Goal: Task Accomplishment & Management: Use online tool/utility

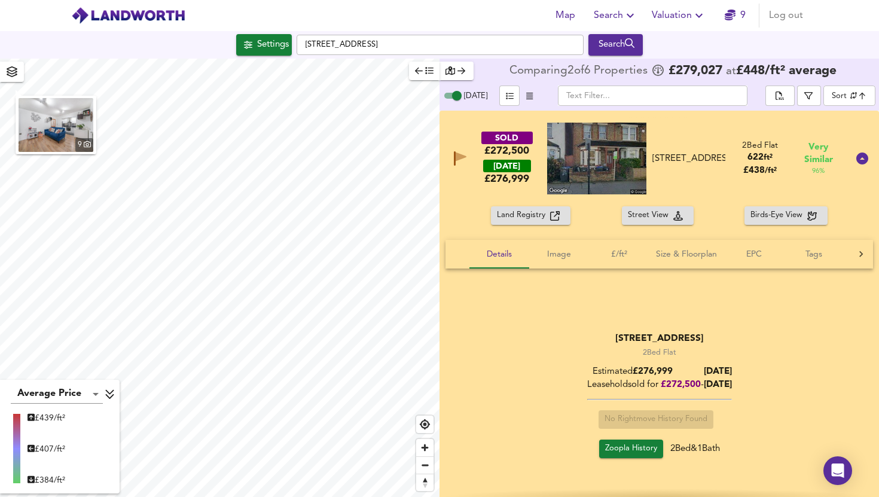
scroll to position [341, 0]
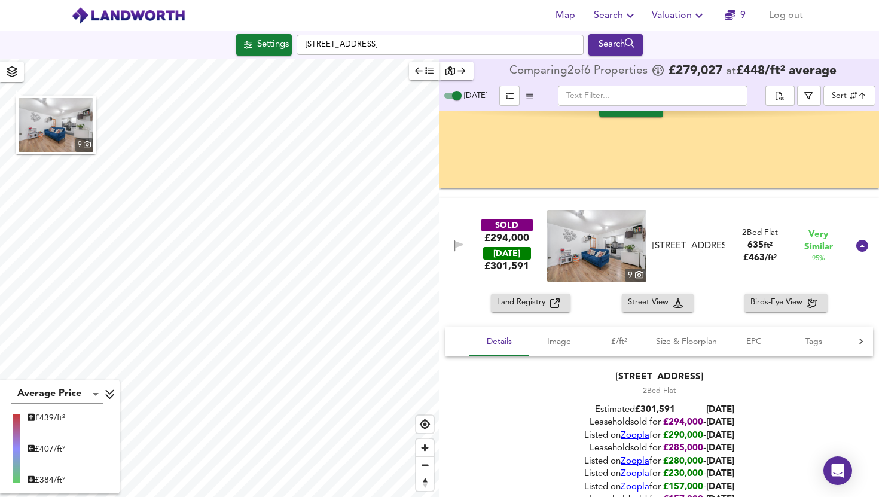
click at [680, 18] on span "Valuation" at bounding box center [679, 15] width 54 height 17
click at [663, 49] on li "New Valuation Report" at bounding box center [678, 43] width 143 height 22
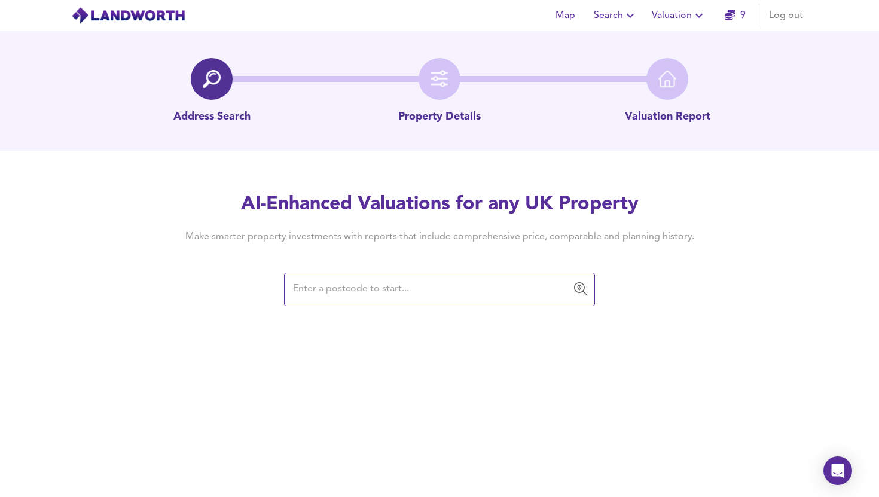
click at [441, 284] on input "text" at bounding box center [430, 289] width 282 height 23
type input "[URL][DOMAIN_NAME]"
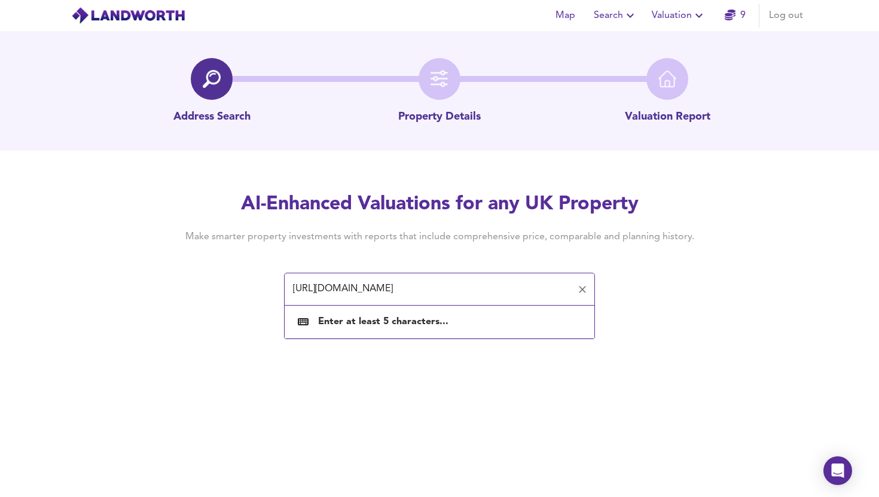
scroll to position [0, 518]
click at [436, 296] on input "[URL][DOMAIN_NAME]" at bounding box center [430, 289] width 282 height 23
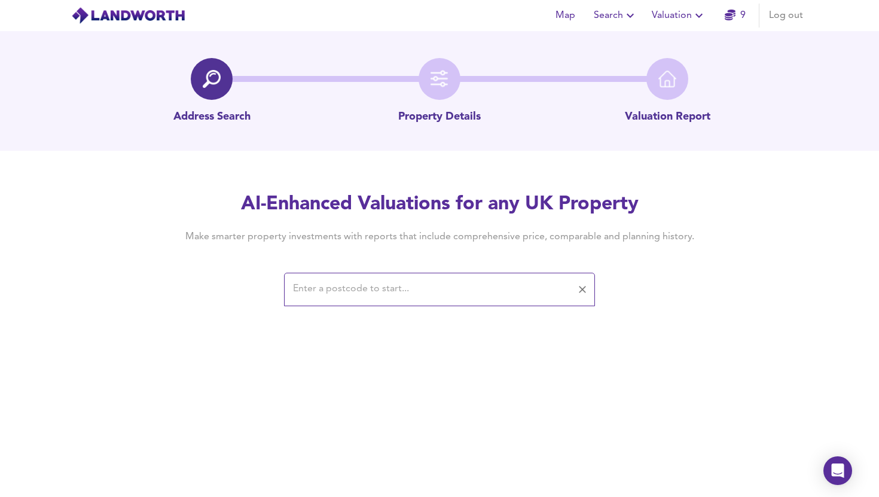
scroll to position [0, 0]
paste input "SW16 4SF"
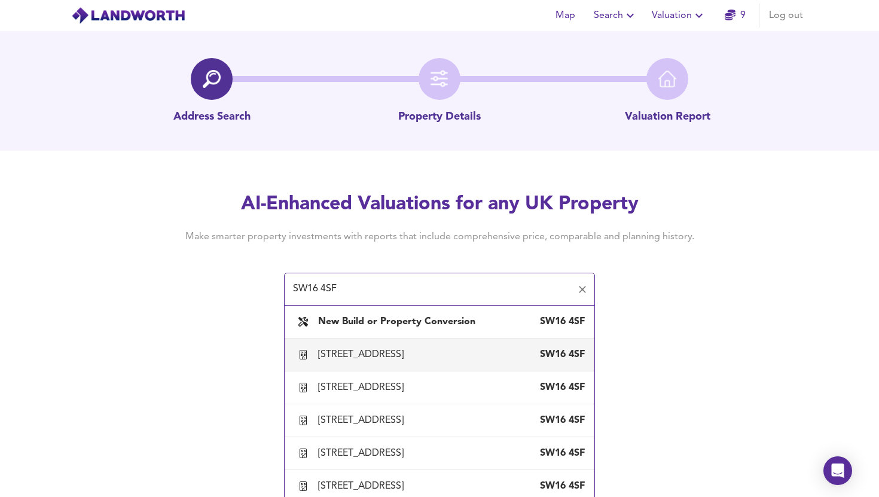
click at [352, 341] on li "[STREET_ADDRESS]" at bounding box center [440, 354] width 310 height 33
type input "[STREET_ADDRESS]"
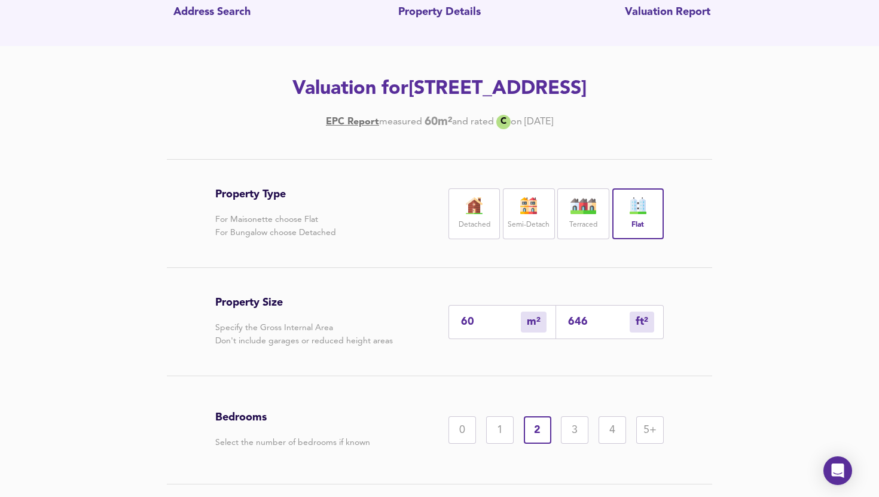
scroll to position [117, 0]
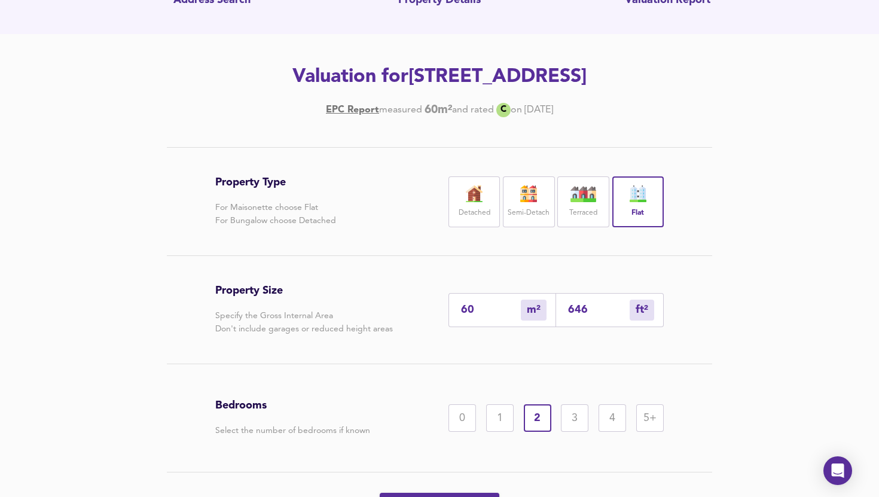
click at [485, 310] on input "60" at bounding box center [491, 310] width 60 height 13
type input "6"
type input "65"
type input "4"
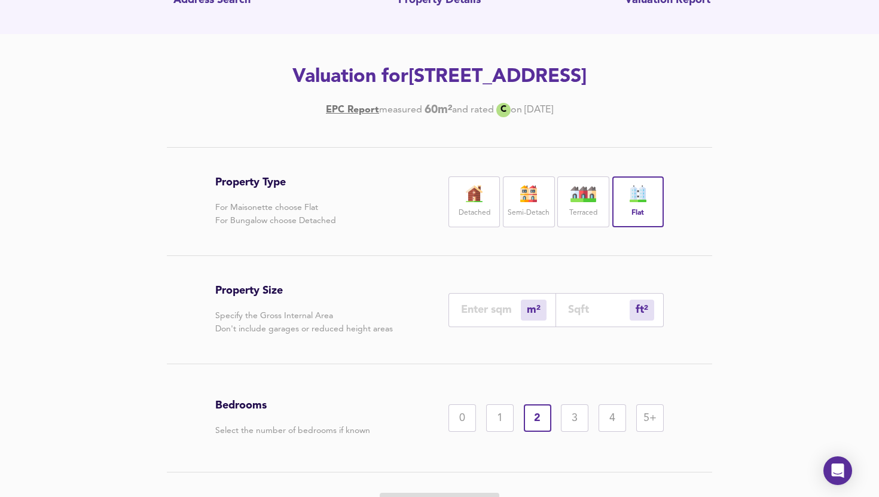
type input "43"
type input "42"
type input "452"
type input "42"
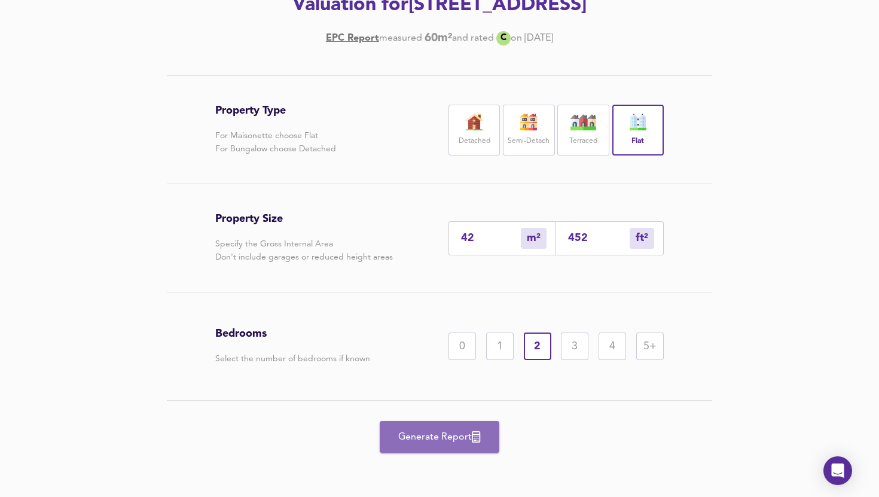
click at [455, 431] on span "Generate Report" at bounding box center [440, 437] width 96 height 17
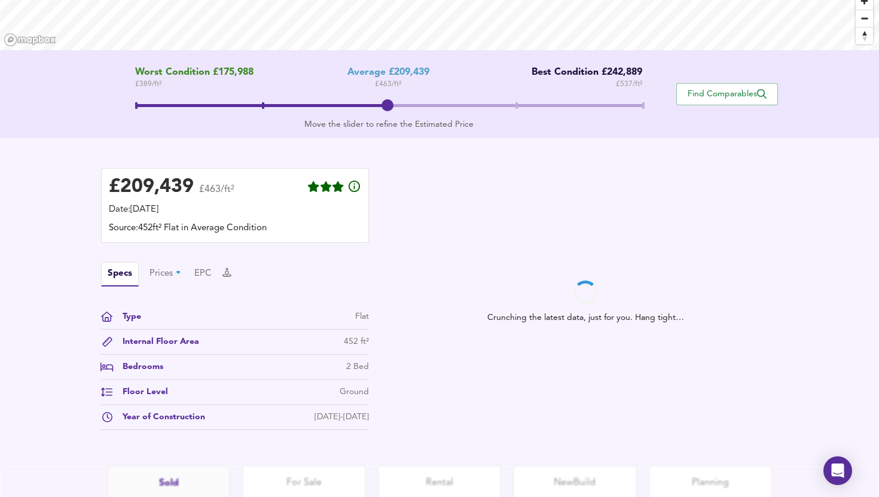
scroll to position [295, 0]
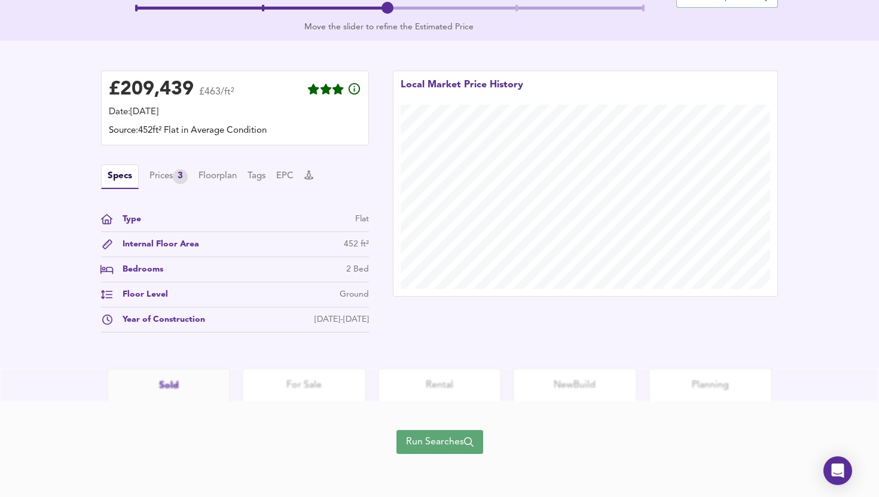
click at [455, 431] on button "Run Searches" at bounding box center [439, 442] width 87 height 24
